Goal: Use online tool/utility: Utilize a website feature to perform a specific function

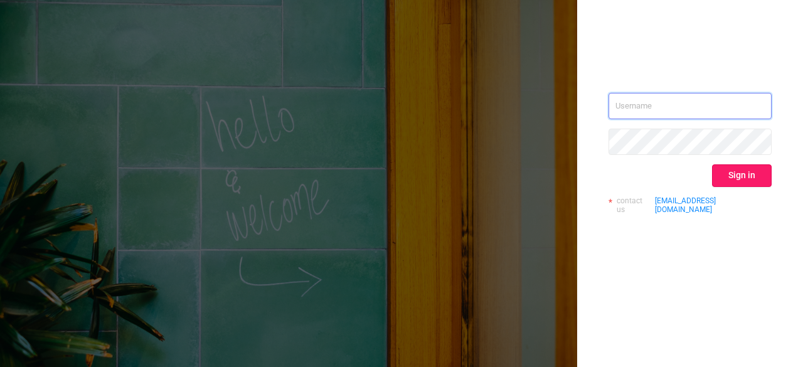
type input "[EMAIL_ADDRESS][DOMAIN_NAME]"
click at [738, 173] on button "Sign in" at bounding box center [742, 175] width 60 height 23
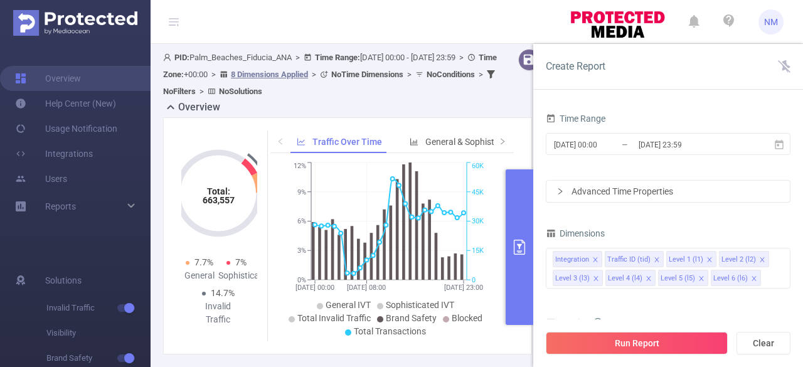
click at [780, 226] on div "Dimensions" at bounding box center [668, 235] width 245 height 21
click at [780, 146] on icon at bounding box center [779, 144] width 11 height 11
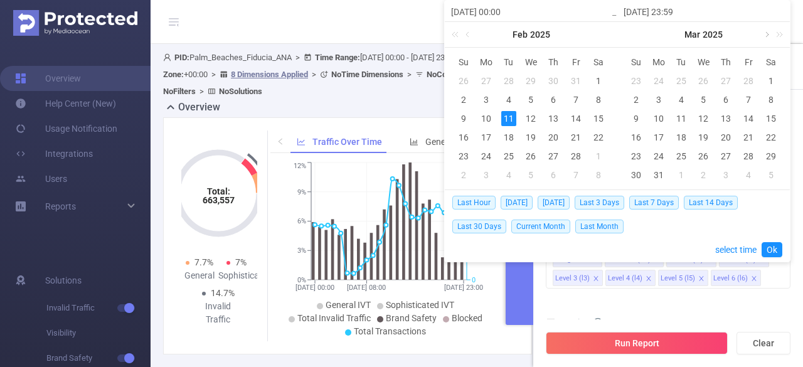
click at [767, 35] on link at bounding box center [765, 34] width 11 height 25
click at [593, 32] on link at bounding box center [593, 34] width 11 height 25
click at [593, 32] on div "[DATE]" at bounding box center [531, 34] width 173 height 25
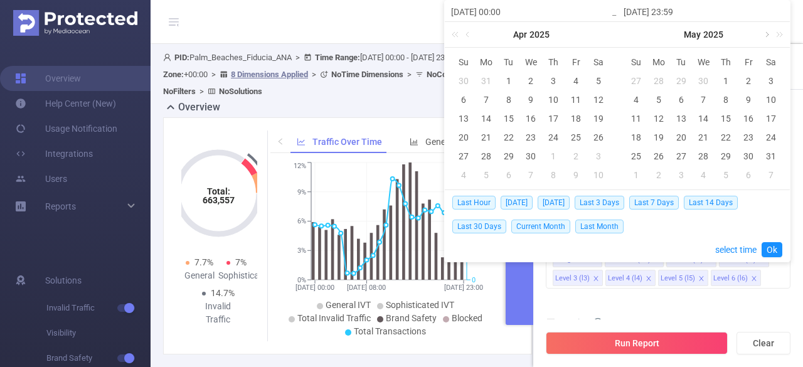
click at [765, 33] on link at bounding box center [765, 34] width 11 height 25
click at [661, 77] on div "1" at bounding box center [658, 80] width 15 height 15
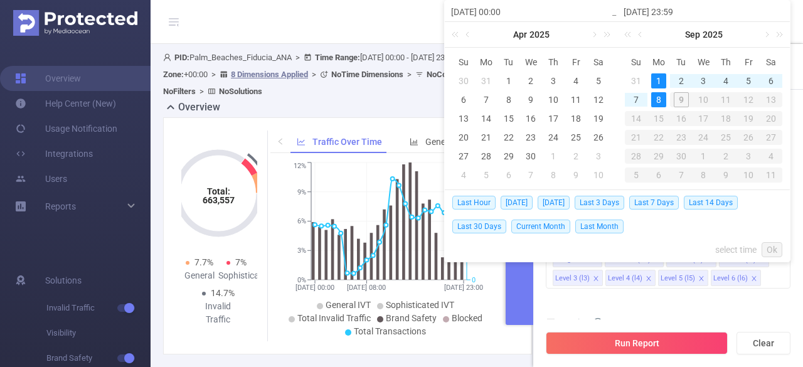
click at [656, 104] on div "8" at bounding box center [658, 99] width 15 height 15
type input "[DATE] 00:00"
type input "[DATE] 23:59"
type input "[DATE] 00:00"
type input "[DATE] 23:59"
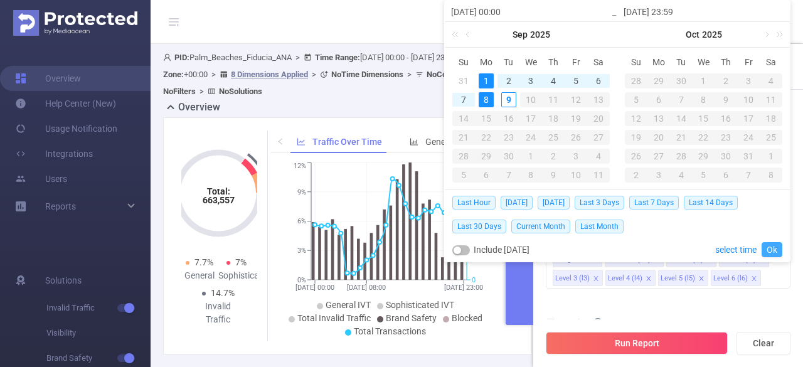
click at [774, 250] on link "Ok" at bounding box center [772, 249] width 21 height 15
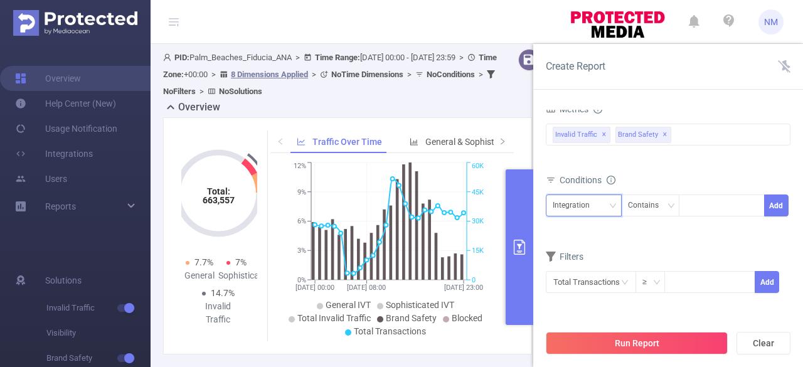
click at [601, 201] on div "Integration" at bounding box center [584, 205] width 62 height 21
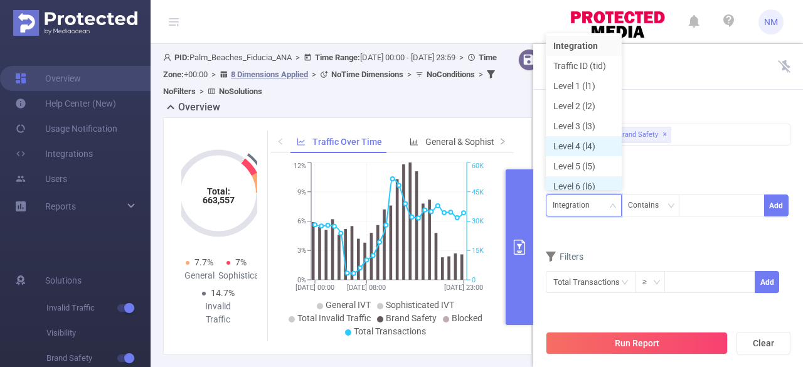
scroll to position [6, 0]
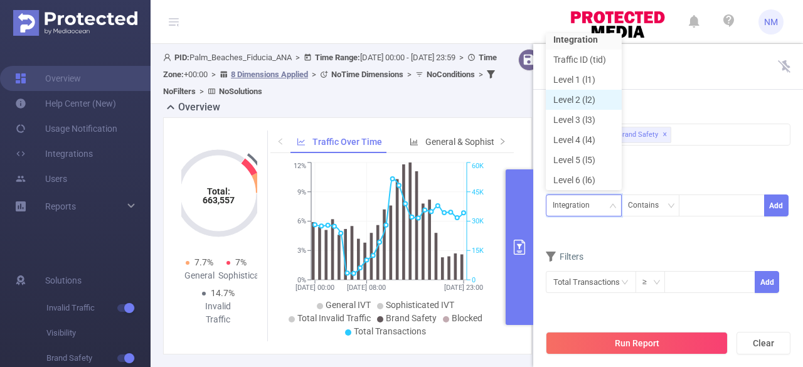
click at [578, 99] on li "Level 2 (l2)" at bounding box center [584, 100] width 76 height 20
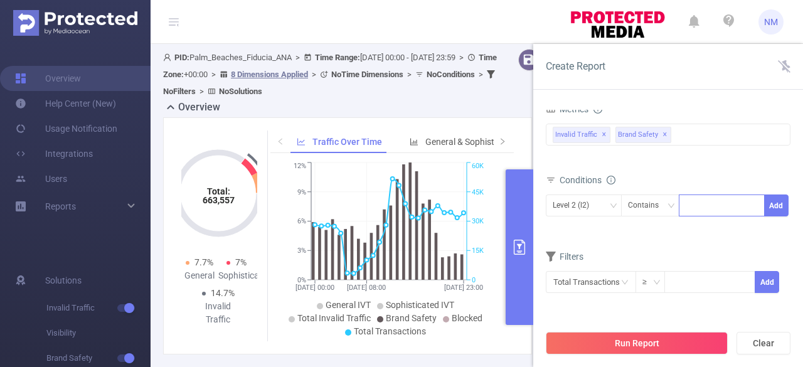
click at [724, 206] on div at bounding box center [722, 205] width 72 height 21
type input "dv360_display"
click at [722, 229] on li "dv360_display" at bounding box center [722, 229] width 86 height 20
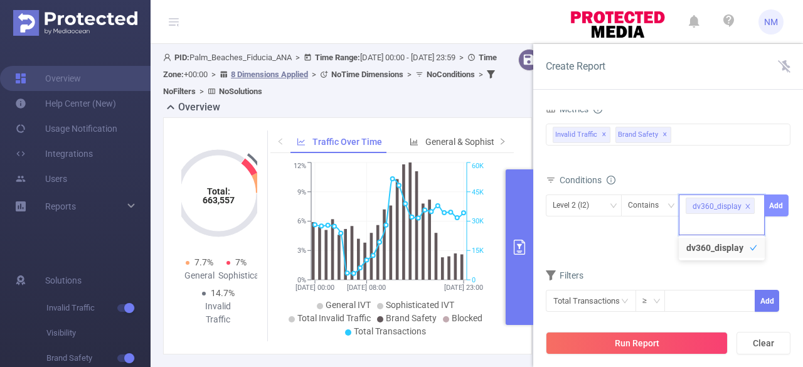
click at [771, 208] on button "Add" at bounding box center [776, 205] width 24 height 22
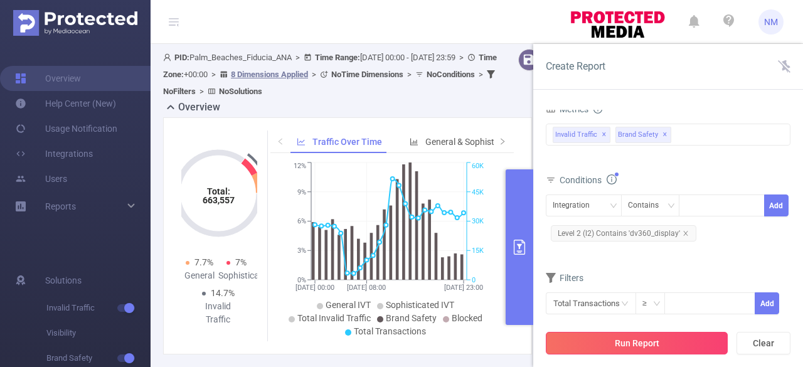
click at [642, 342] on button "Run Report" at bounding box center [637, 343] width 182 height 23
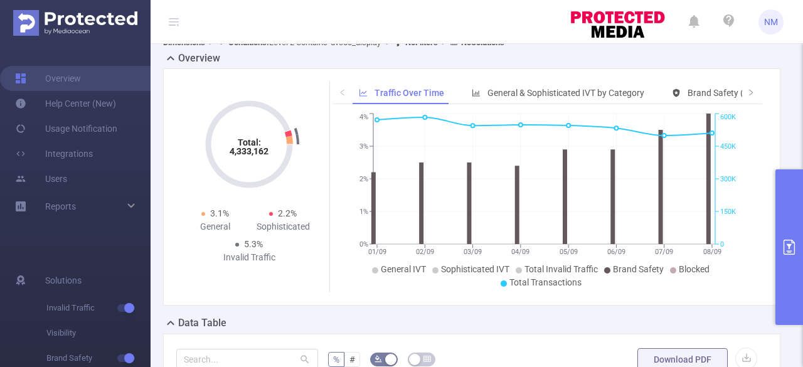
scroll to position [31, 0]
